Goal: Information Seeking & Learning: Learn about a topic

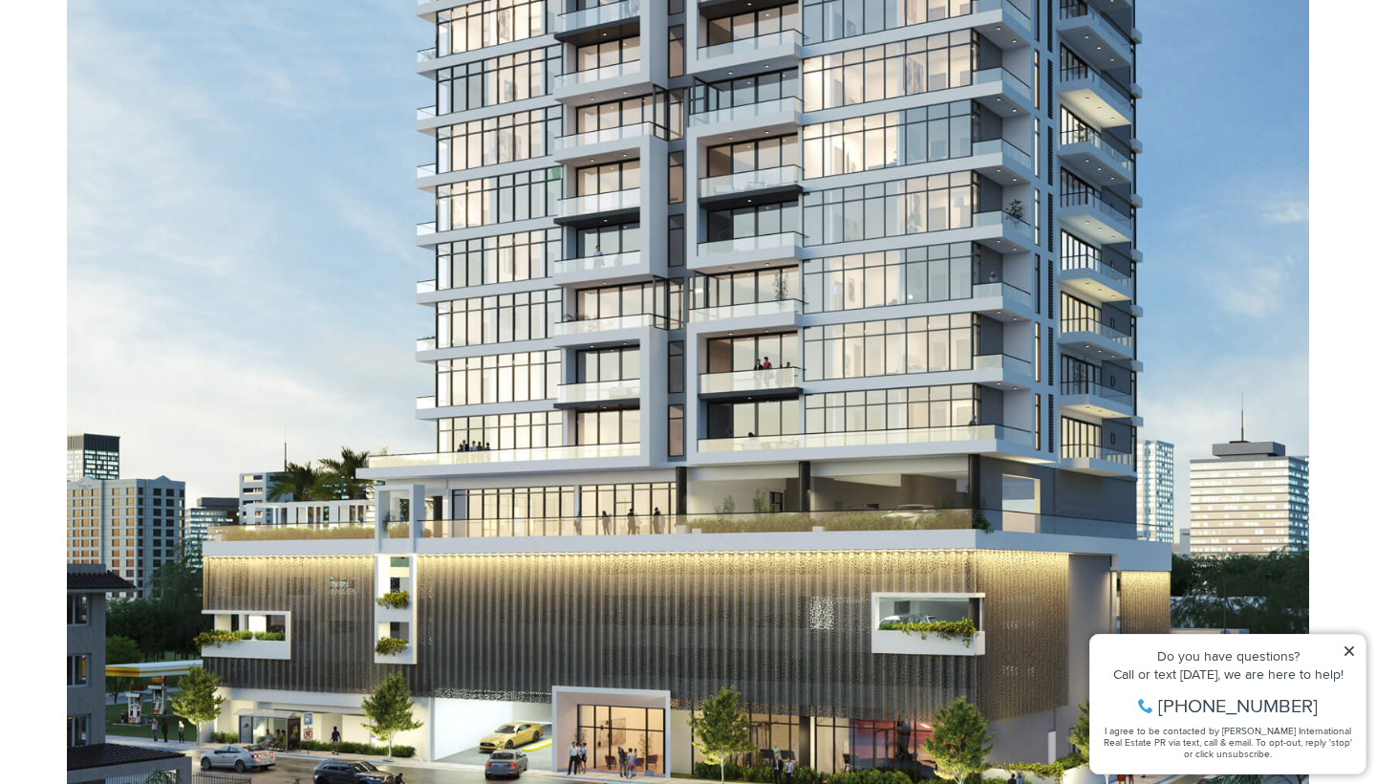
scroll to position [1459, 0]
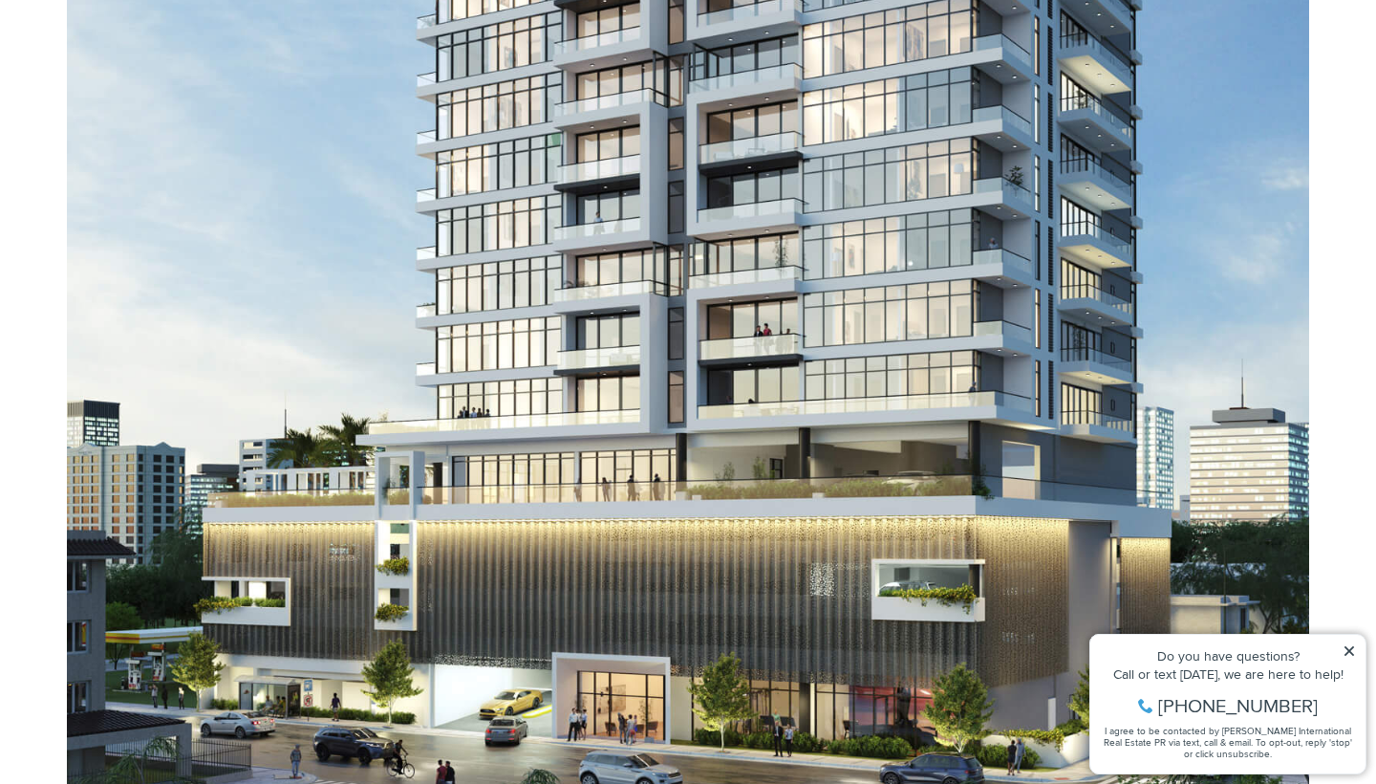
click at [1346, 648] on icon at bounding box center [1350, 651] width 10 height 10
click at [1350, 648] on icon at bounding box center [1349, 650] width 13 height 13
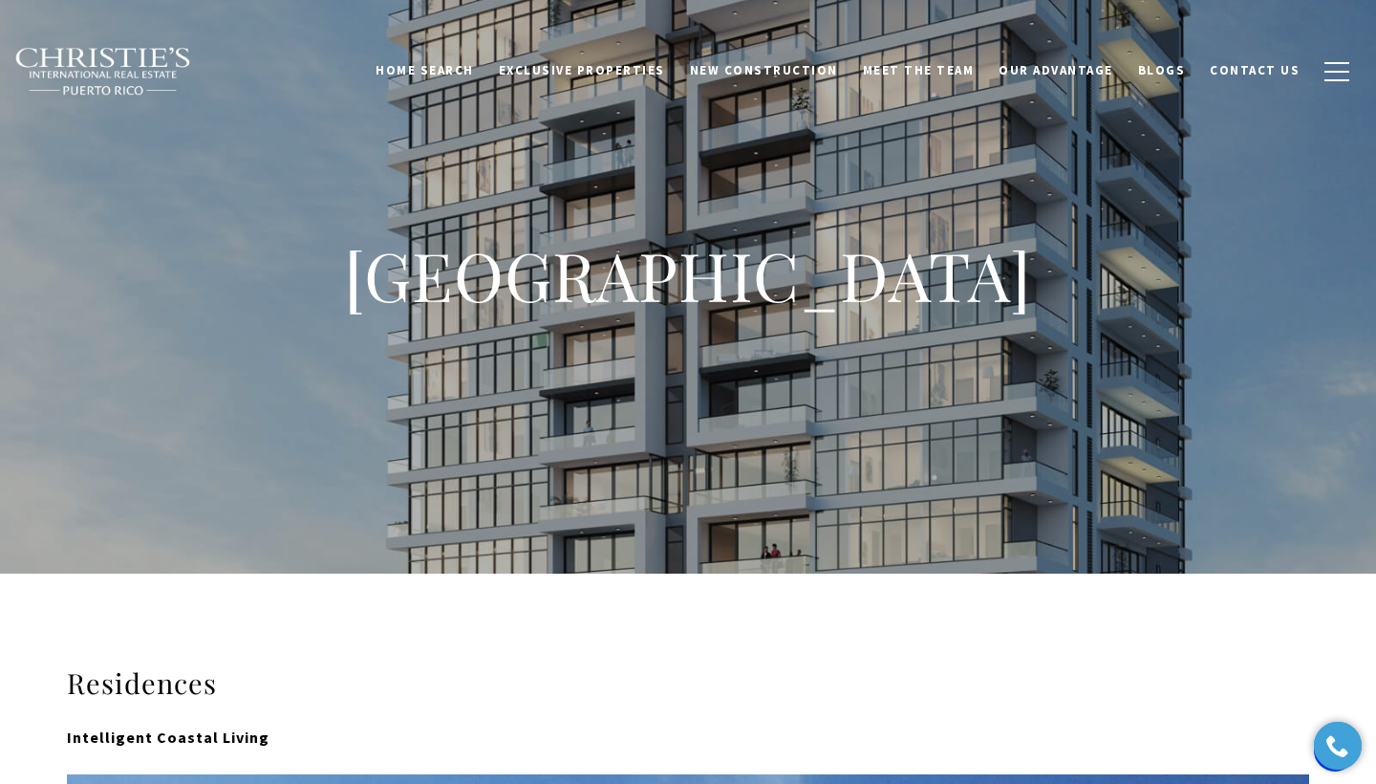
scroll to position [0, 0]
click at [804, 64] on span "New Construction" at bounding box center [764, 70] width 148 height 16
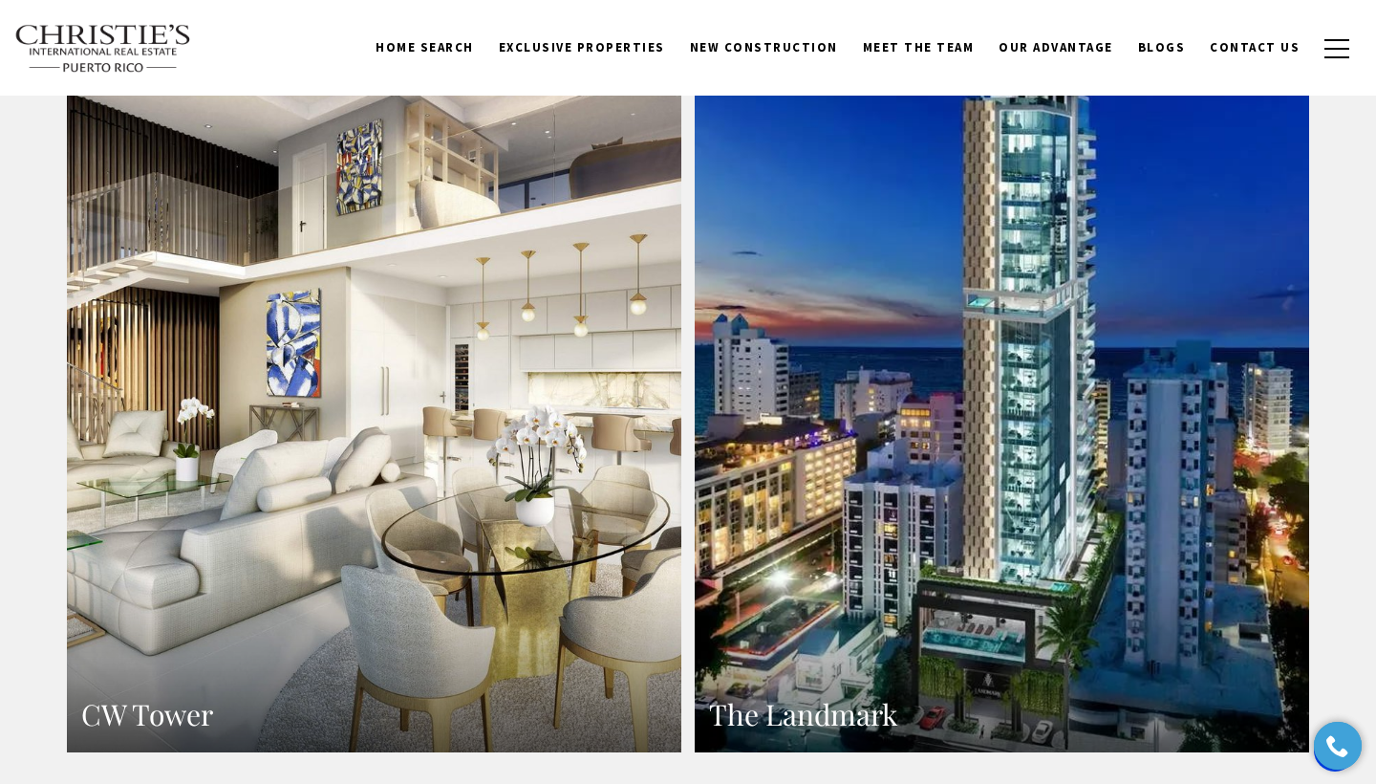
scroll to position [1949, 0]
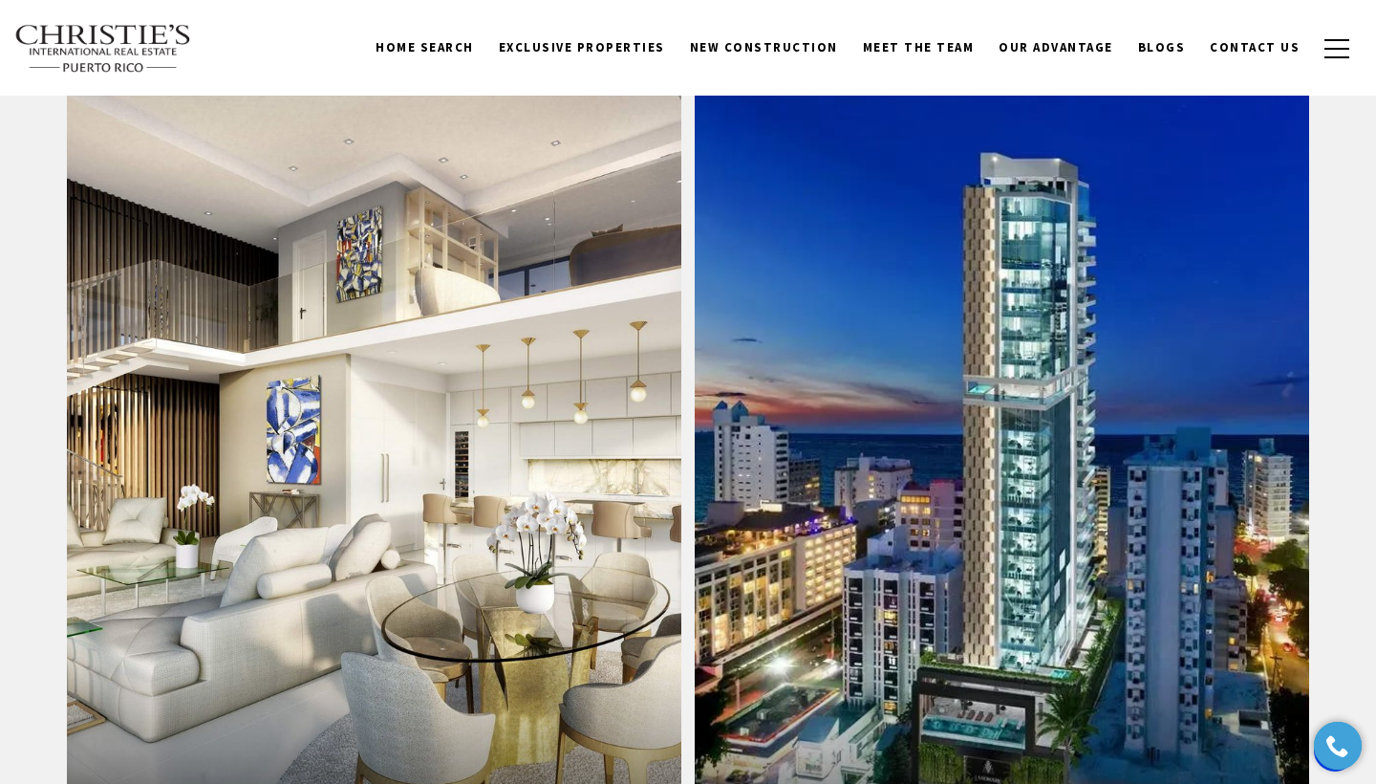
click at [518, 422] on link "CW Tower" at bounding box center [374, 464] width 614 height 750
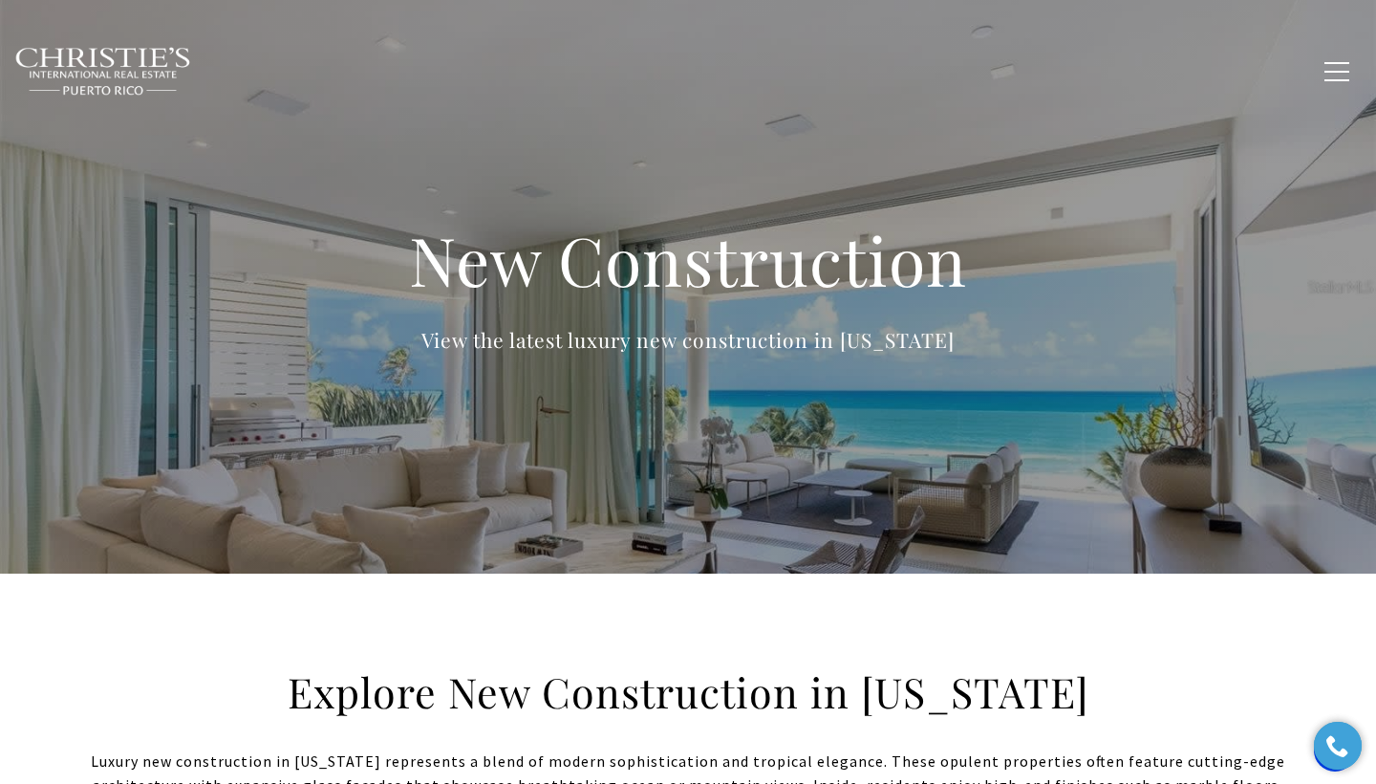
scroll to position [0, 0]
